Goal: Check status: Check status

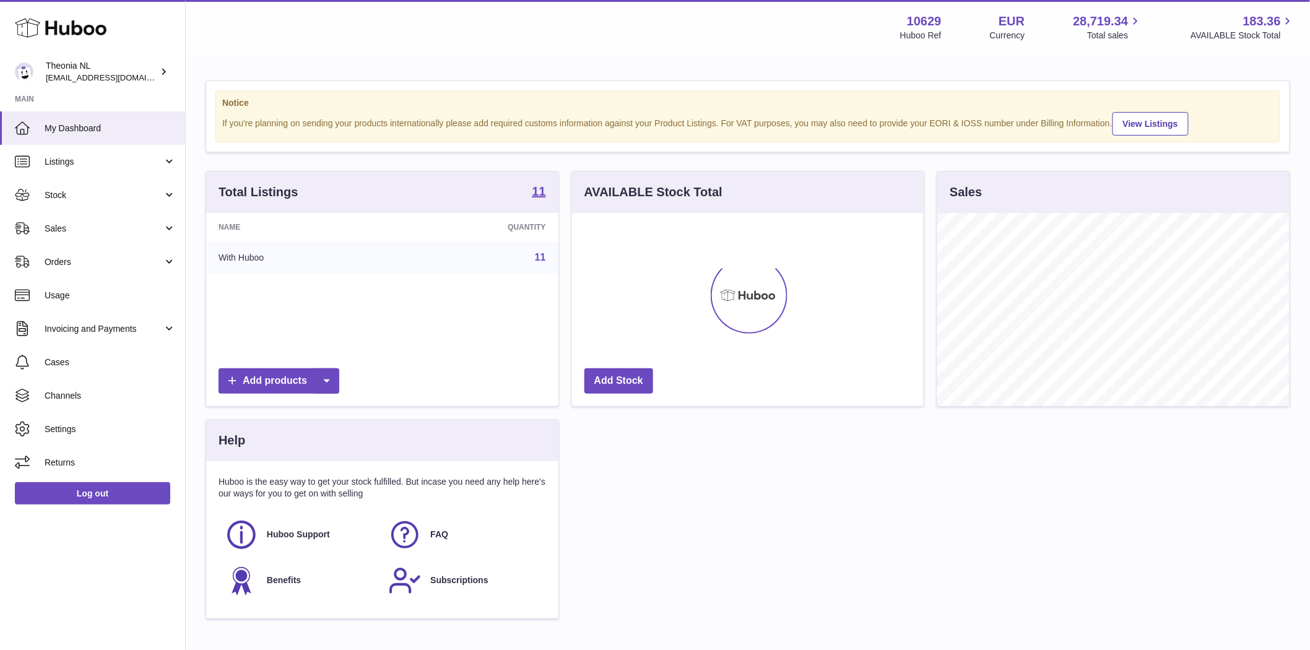
scroll to position [193, 352]
click at [103, 232] on span "Sales" at bounding box center [104, 229] width 118 height 12
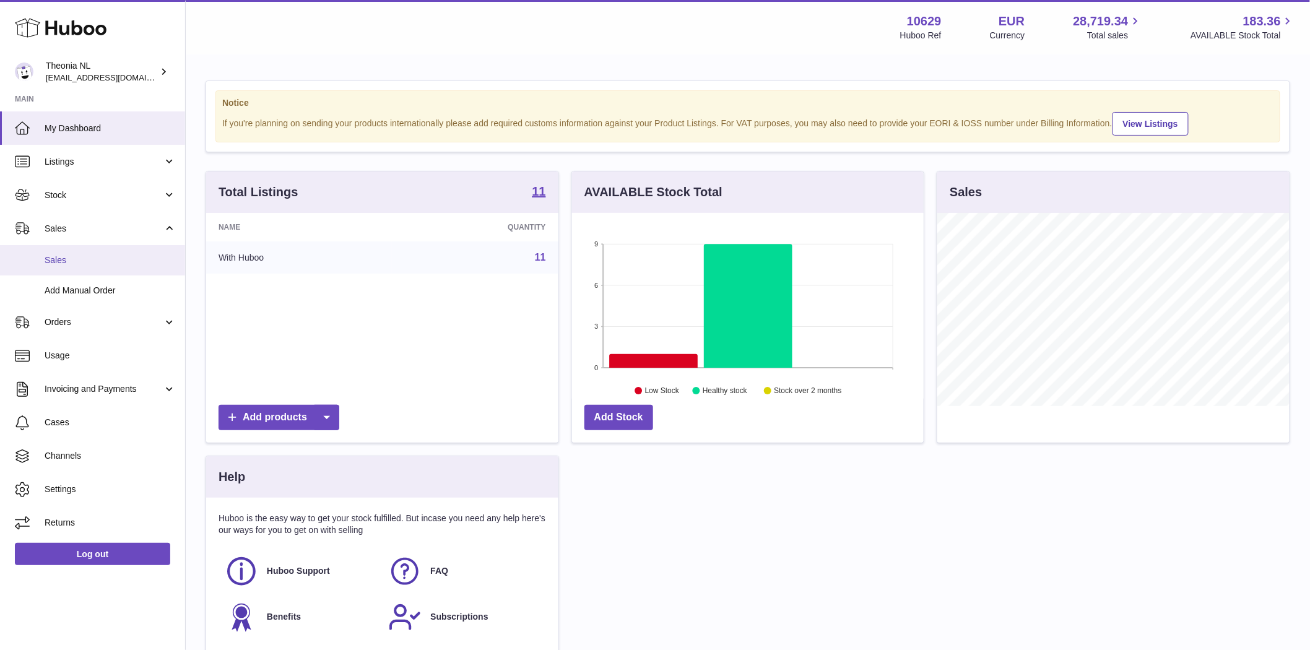
click at [89, 258] on span "Sales" at bounding box center [110, 260] width 131 height 12
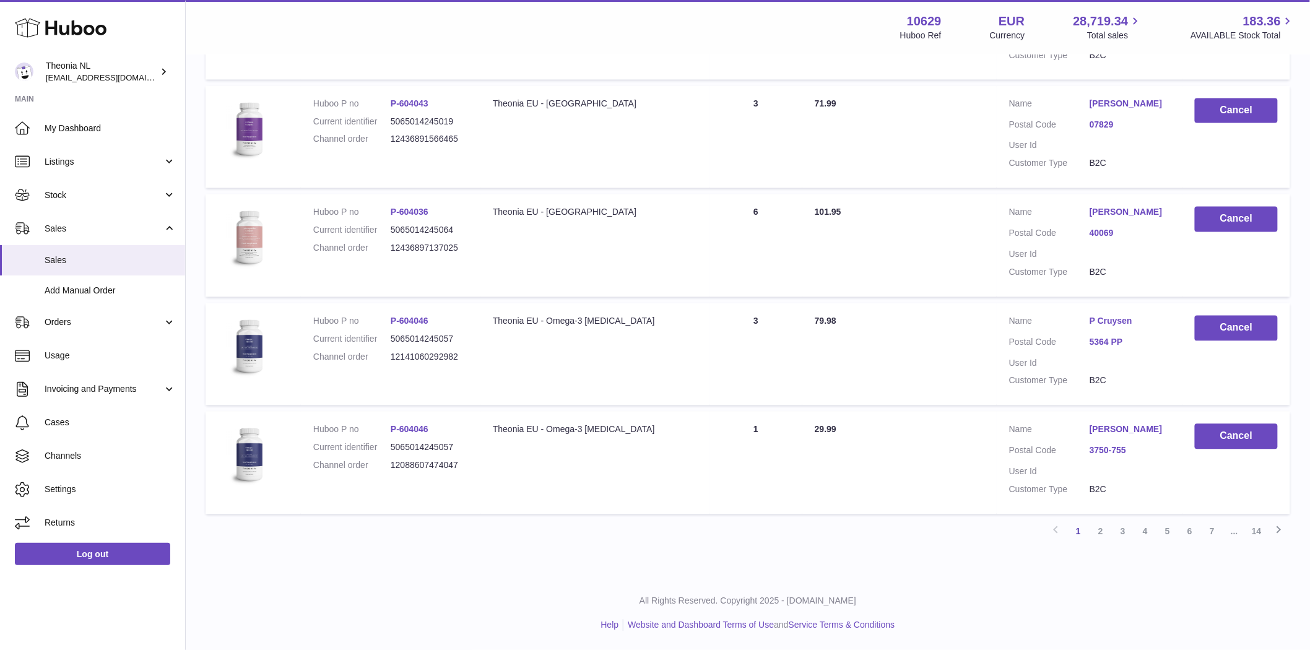
scroll to position [912, 0]
click at [1212, 531] on link "7" at bounding box center [1212, 532] width 22 height 22
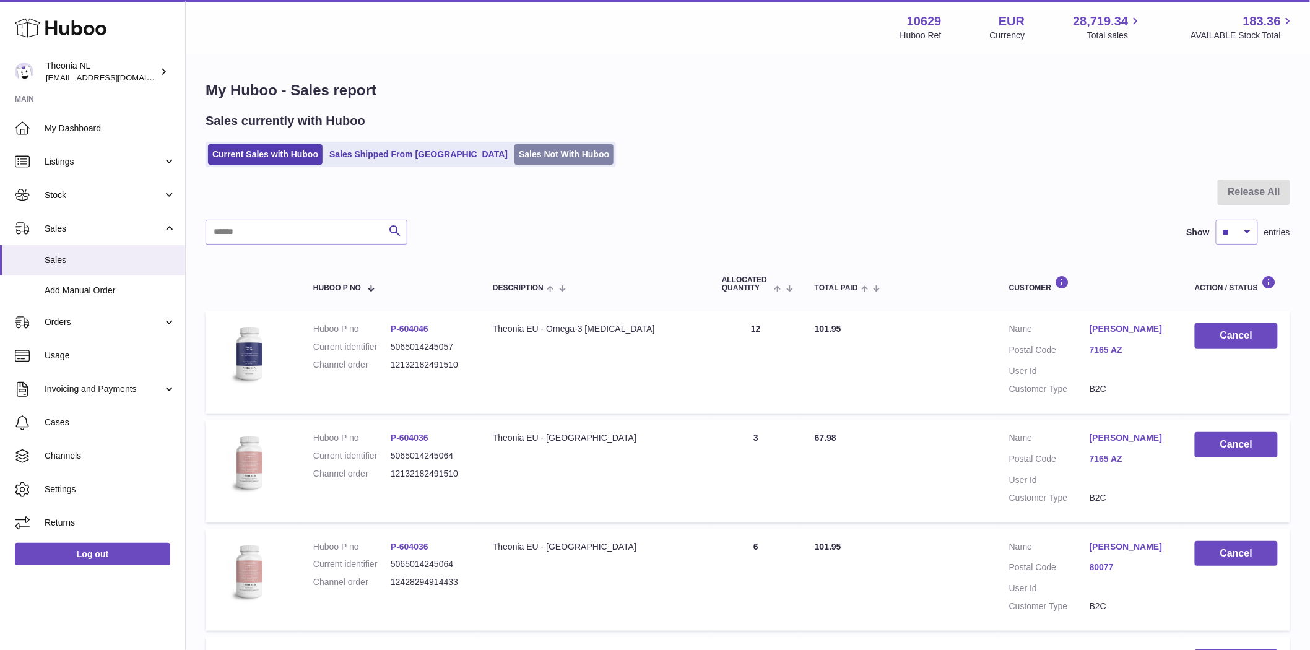
click at [521, 162] on link "Sales Not With Huboo" at bounding box center [563, 154] width 99 height 20
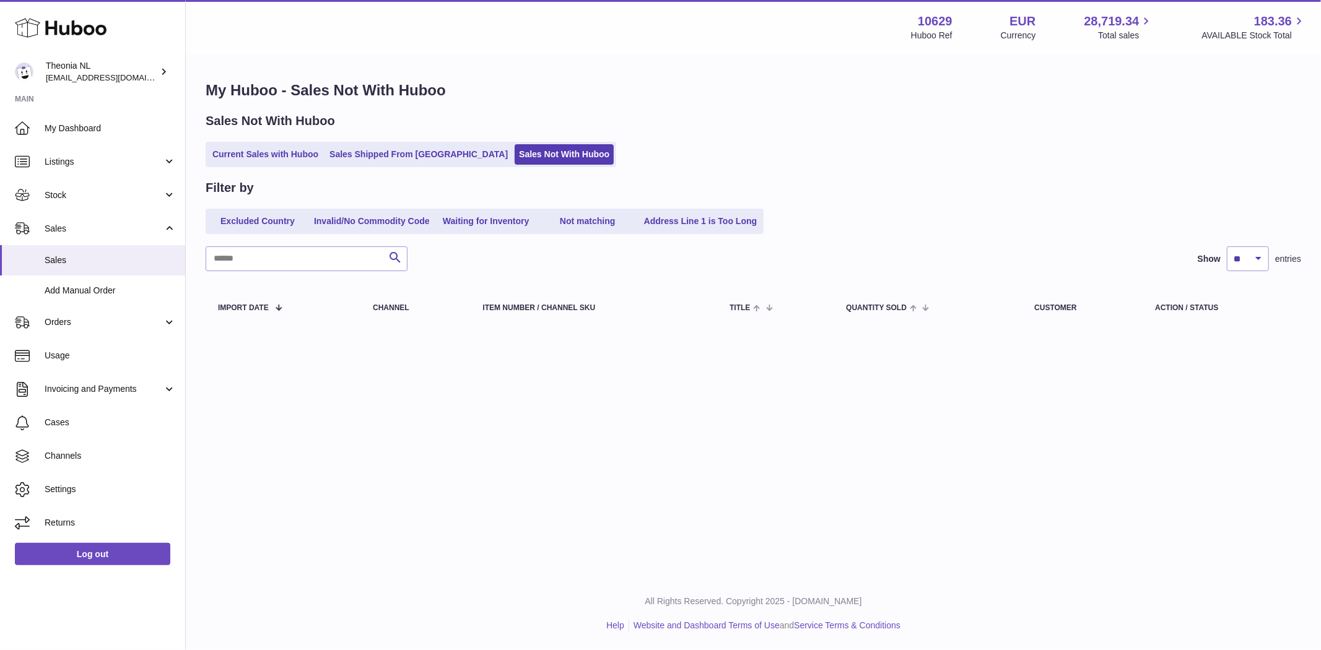
click at [409, 165] on ul "Current Sales with Huboo Sales Shipped From Huboo Sales Not With Huboo" at bounding box center [411, 154] width 410 height 25
click at [410, 159] on link "Sales Shipped From [GEOGRAPHIC_DATA]" at bounding box center [418, 154] width 187 height 20
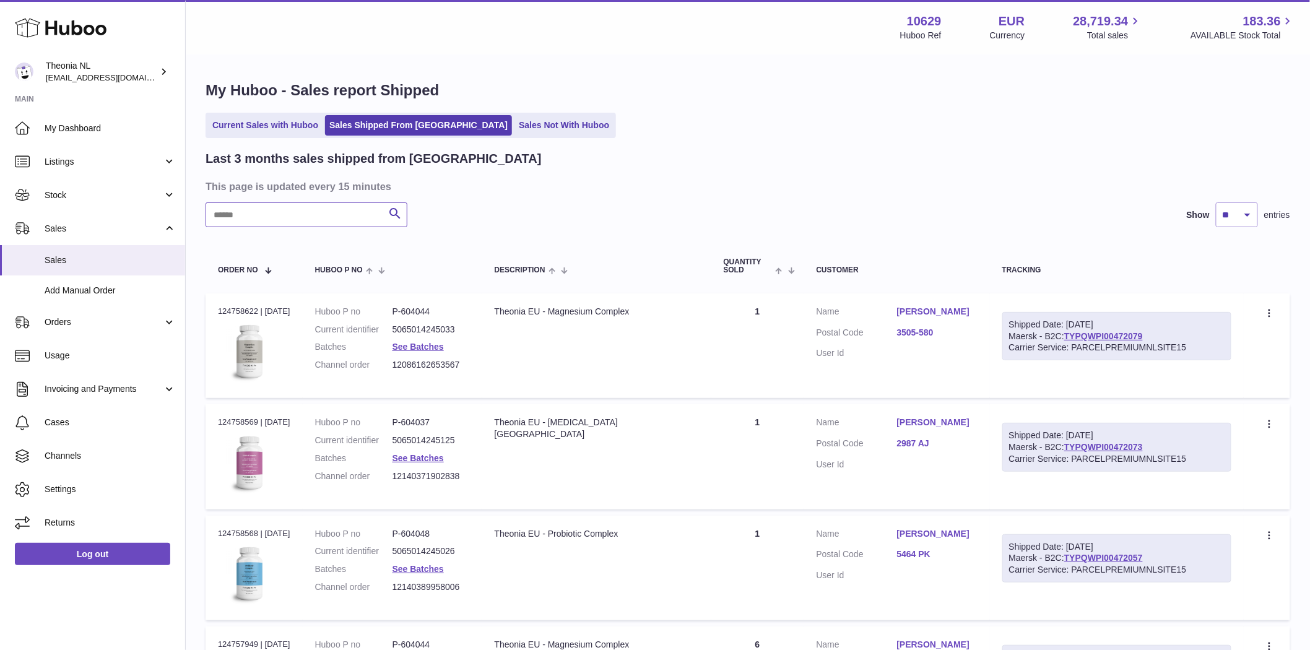
click at [310, 214] on input "text" at bounding box center [307, 214] width 202 height 25
click at [264, 215] on input "***" at bounding box center [307, 214] width 202 height 25
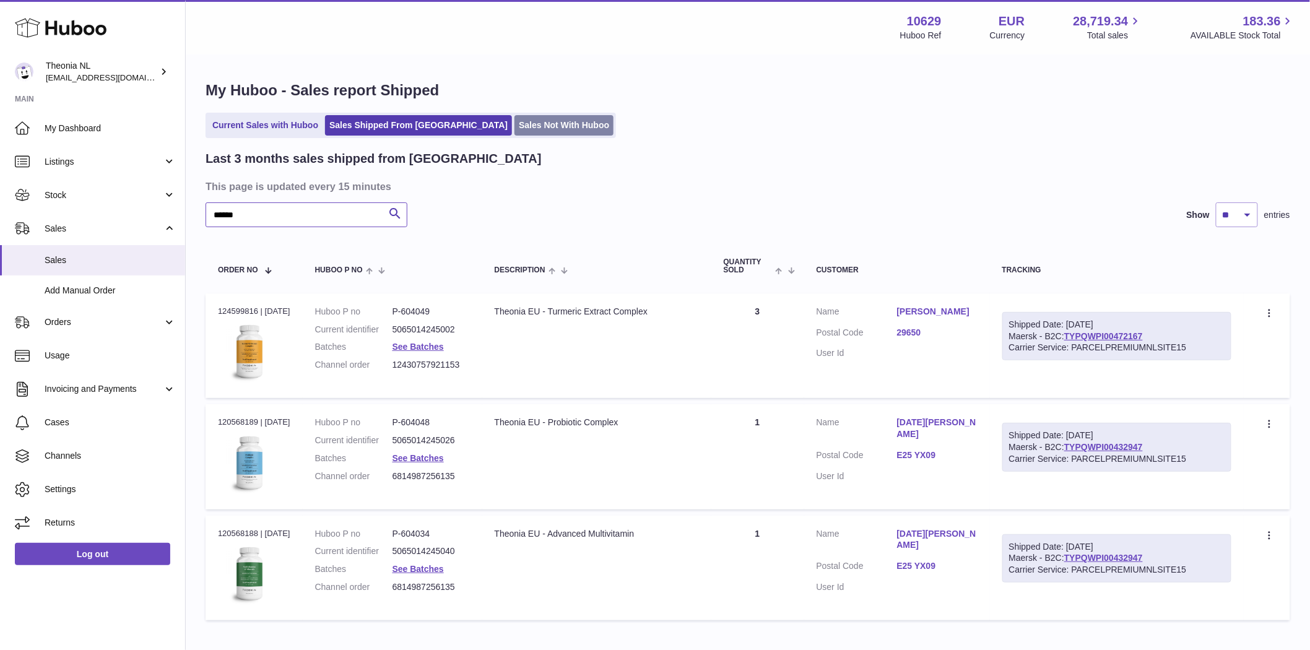
type input "******"
click at [520, 123] on link "Sales Not With Huboo" at bounding box center [563, 125] width 99 height 20
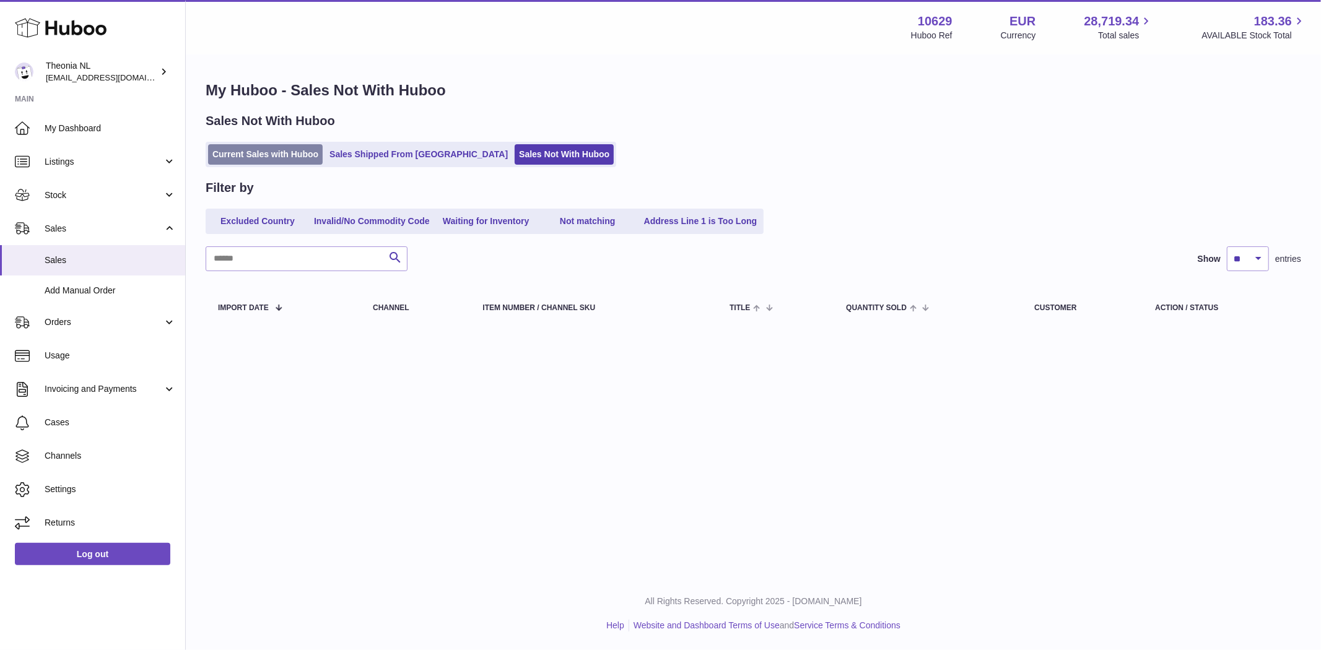
click at [271, 149] on link "Current Sales with Huboo" at bounding box center [265, 154] width 115 height 20
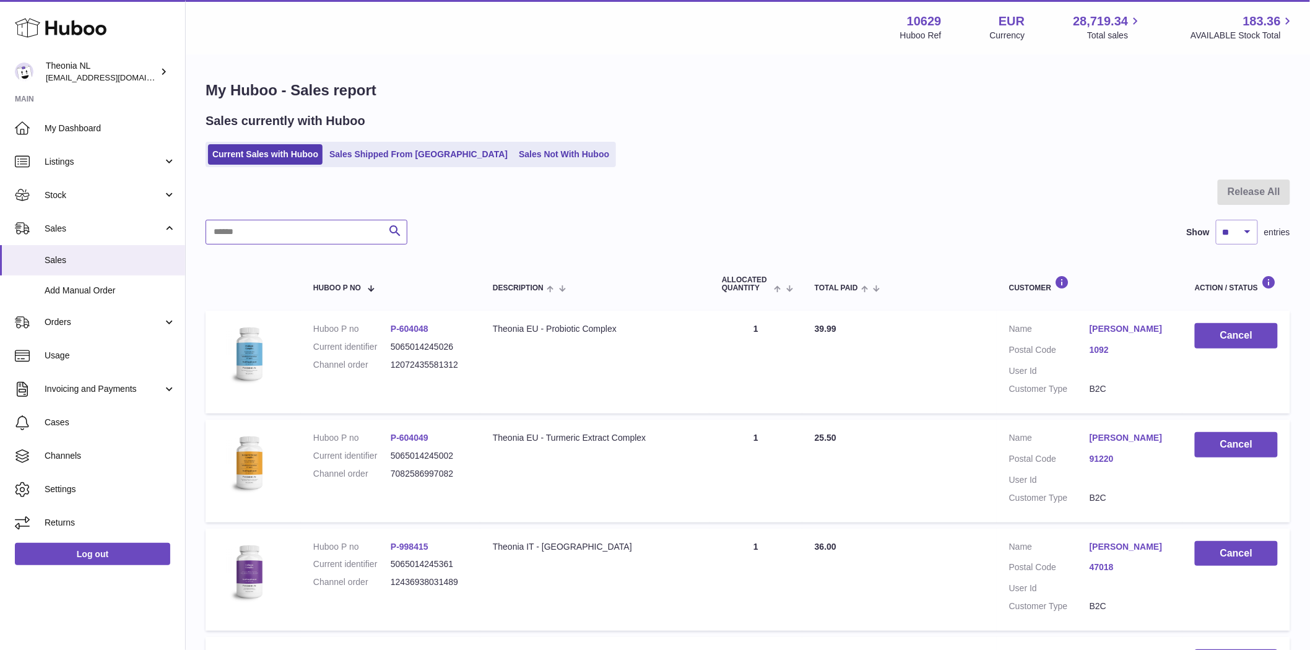
click at [321, 228] on input "text" at bounding box center [307, 232] width 202 height 25
type input "*"
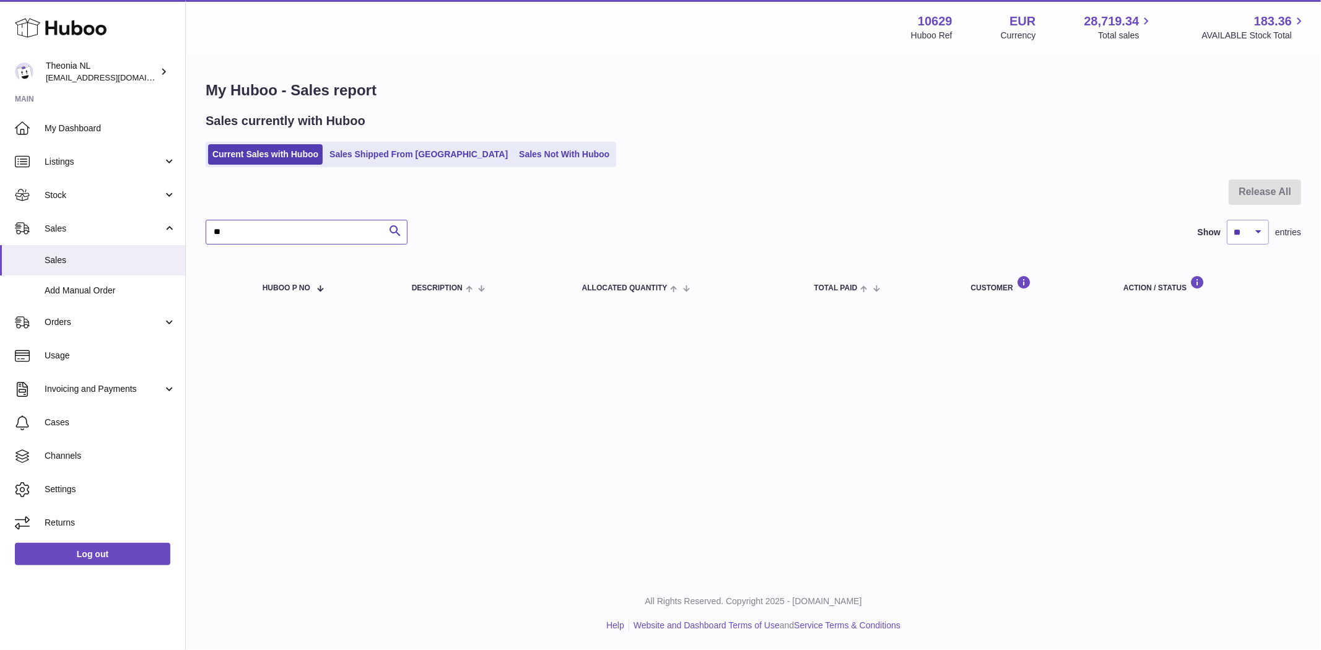
type input "*"
